Goal: Task Accomplishment & Management: Complete application form

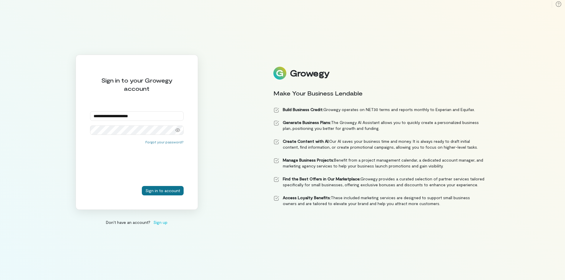
click at [161, 190] on button "Sign in to account" at bounding box center [163, 190] width 42 height 9
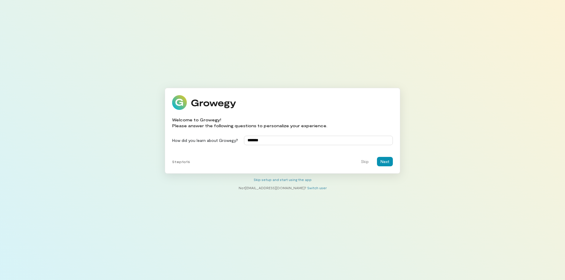
type input "*******"
click at [385, 161] on button "Next" at bounding box center [385, 161] width 16 height 9
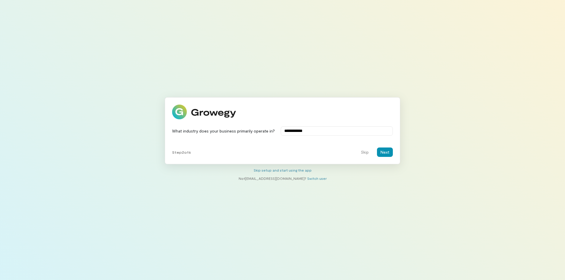
type input "**********"
click at [385, 150] on button "Next" at bounding box center [385, 152] width 16 height 9
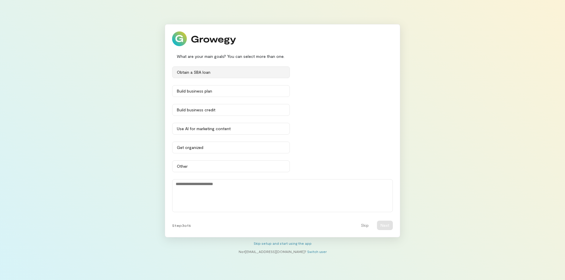
click at [198, 73] on div "Obtain a SBA loan" at bounding box center [231, 72] width 108 height 6
click at [198, 73] on div "Obtain a SBA loan" at bounding box center [228, 72] width 102 height 6
click at [196, 91] on div "Build business plan" at bounding box center [231, 91] width 108 height 6
click at [190, 111] on div "Build business credit" at bounding box center [231, 110] width 108 height 6
click at [194, 149] on div "Get organized" at bounding box center [231, 148] width 108 height 6
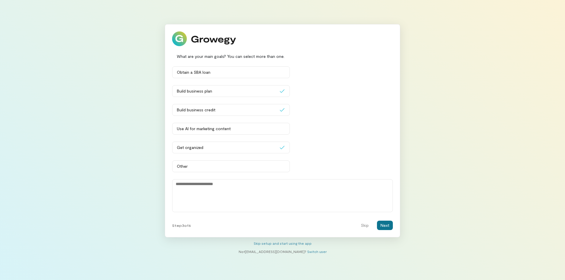
click at [385, 225] on button "Next" at bounding box center [385, 225] width 16 height 9
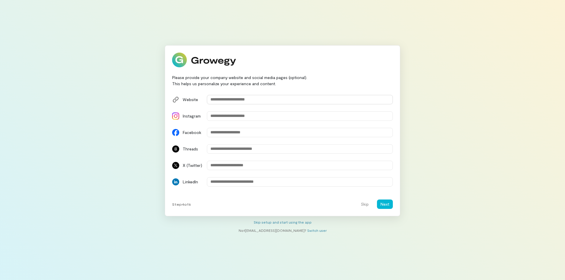
click at [222, 102] on input "Website" at bounding box center [300, 99] width 186 height 9
paste input "**********"
type input "**********"
click at [386, 204] on button "Next" at bounding box center [385, 204] width 16 height 9
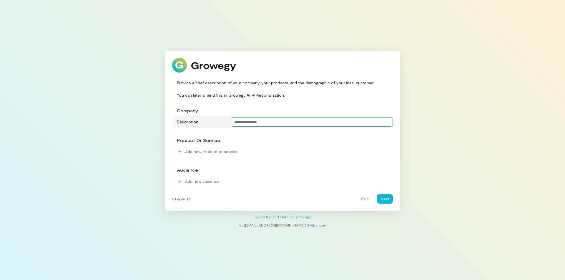
click at [235, 121] on textarea at bounding box center [312, 121] width 162 height 9
type textarea "**********"
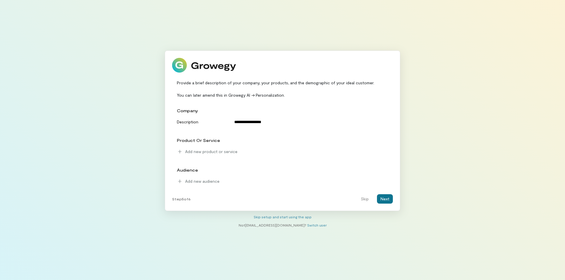
click at [384, 199] on button "Next" at bounding box center [385, 198] width 16 height 9
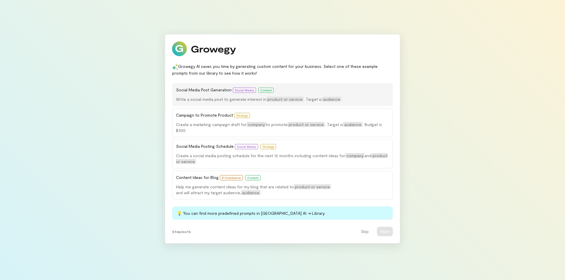
click at [218, 96] on button "Social Media Post Generation Social Media Content Write a social media post to …" at bounding box center [282, 94] width 221 height 23
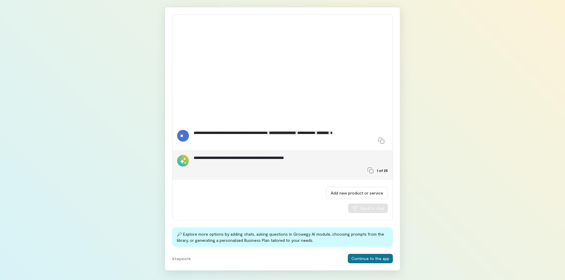
click at [366, 258] on button "Continue to the app" at bounding box center [370, 258] width 45 height 9
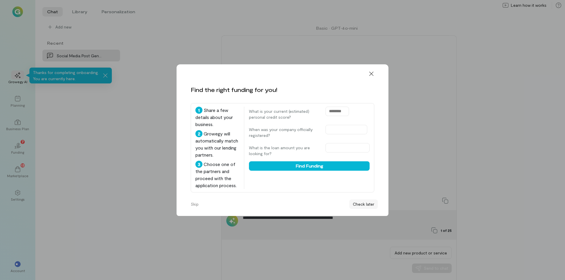
click at [365, 204] on button "Check later" at bounding box center [363, 204] width 29 height 9
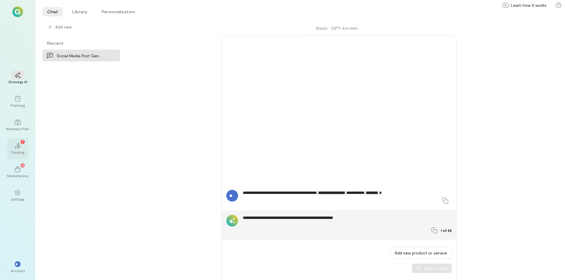
click at [17, 149] on div "02 7" at bounding box center [17, 145] width 13 height 9
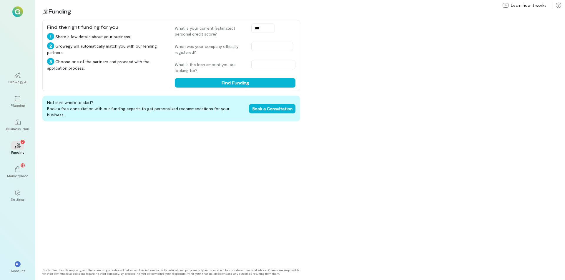
type input "***"
click at [185, 161] on div "Not sure where to start? Book a free consultation with our funding experts to g…" at bounding box center [171, 180] width 258 height 168
click at [260, 45] on input "text" at bounding box center [272, 46] width 42 height 9
click at [256, 58] on span "Previous Year" at bounding box center [256, 59] width 0 height 6
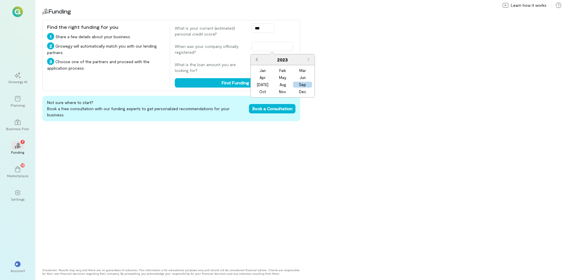
click at [256, 58] on span "Previous Year" at bounding box center [256, 59] width 0 height 6
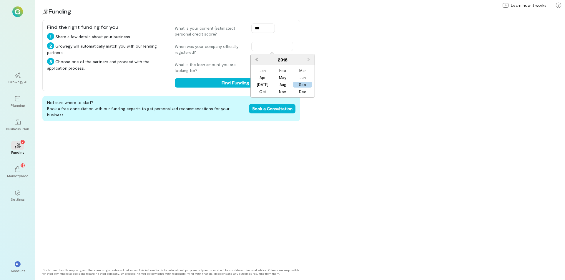
click at [256, 58] on span "Previous Year" at bounding box center [256, 59] width 0 height 6
click at [265, 92] on div "Oct" at bounding box center [262, 92] width 19 height 6
type input "**********"
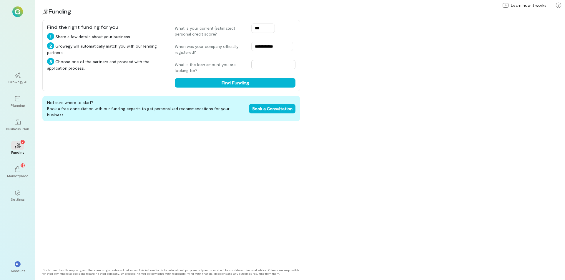
click at [263, 65] on input "text" at bounding box center [273, 64] width 44 height 9
type input "*****"
click at [184, 154] on div "Not sure where to start? Book a free consultation with our funding experts to g…" at bounding box center [171, 180] width 258 height 168
click at [231, 81] on button "Find Funding" at bounding box center [235, 82] width 121 height 9
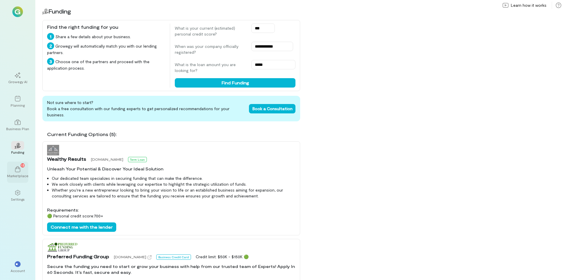
click at [16, 170] on icon at bounding box center [18, 169] width 6 height 6
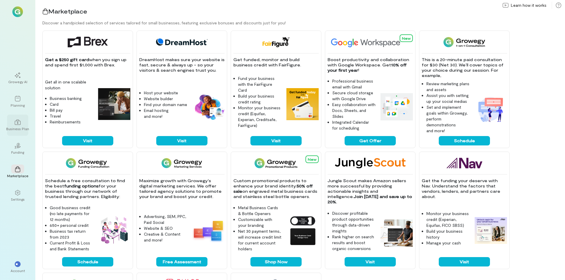
click at [19, 119] on icon at bounding box center [18, 122] width 6 height 6
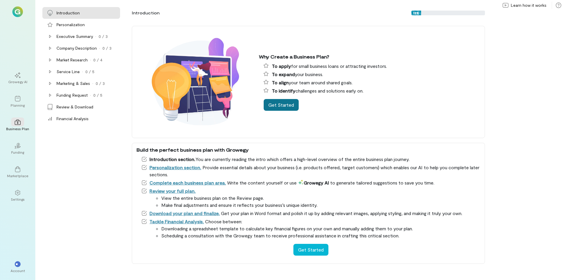
click at [286, 99] on button "Get Started" at bounding box center [280, 105] width 35 height 12
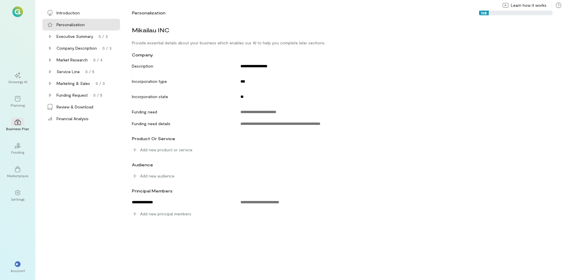
click at [252, 54] on div "company" at bounding box center [340, 54] width 425 height 11
click at [86, 38] on div "Executive Summary" at bounding box center [74, 37] width 36 height 6
click at [77, 26] on div "Personalization" at bounding box center [70, 25] width 28 height 6
click at [20, 124] on icon at bounding box center [18, 122] width 6 height 5
click at [16, 150] on div "Funding" at bounding box center [17, 152] width 13 height 5
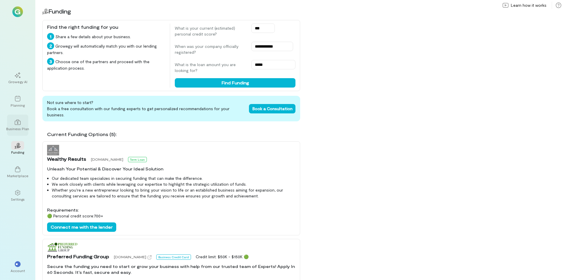
click at [19, 126] on div at bounding box center [17, 122] width 13 height 9
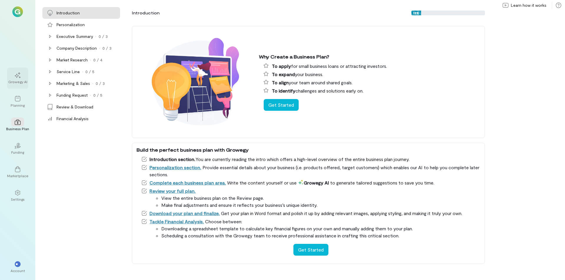
click at [21, 78] on div at bounding box center [17, 75] width 13 height 9
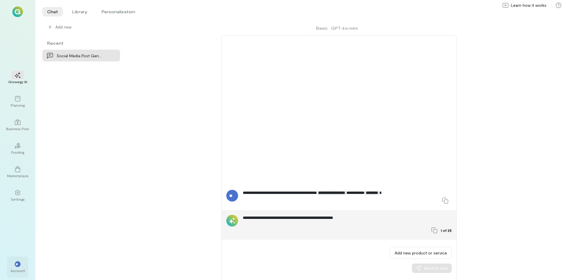
click at [16, 266] on div "**" at bounding box center [18, 264] width 6 height 6
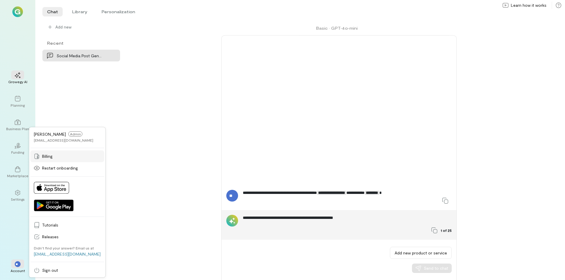
click at [49, 156] on span "Billing" at bounding box center [71, 157] width 59 height 6
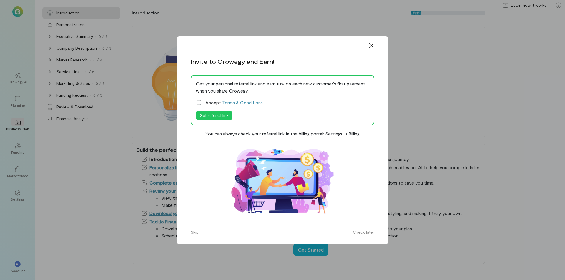
click at [199, 106] on icon at bounding box center [199, 103] width 6 height 6
click at [210, 120] on button "Get referral link" at bounding box center [214, 115] width 36 height 9
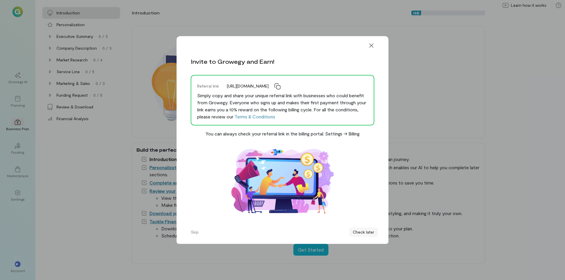
click at [365, 234] on button "Check later" at bounding box center [363, 232] width 29 height 9
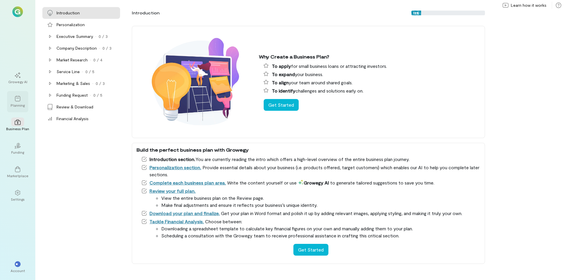
click at [14, 103] on div "Planning" at bounding box center [18, 105] width 14 height 5
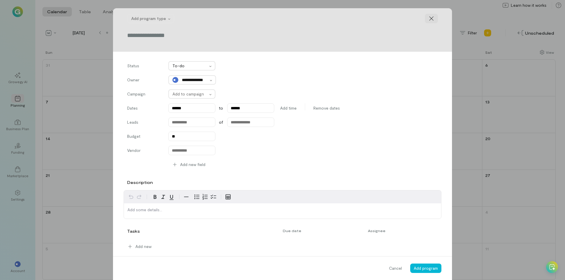
click at [428, 18] on icon at bounding box center [431, 19] width 6 height 6
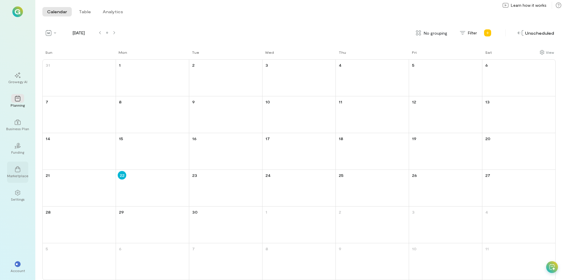
click at [14, 173] on div at bounding box center [17, 169] width 13 height 9
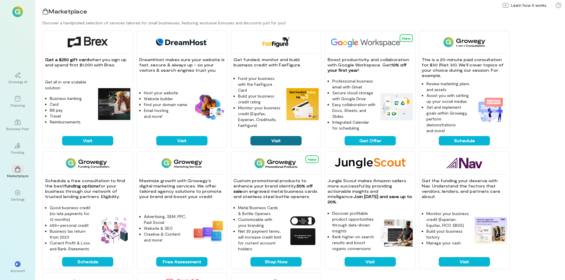
click at [279, 140] on button "Visit" at bounding box center [275, 140] width 51 height 9
